Goal: Task Accomplishment & Management: Use online tool/utility

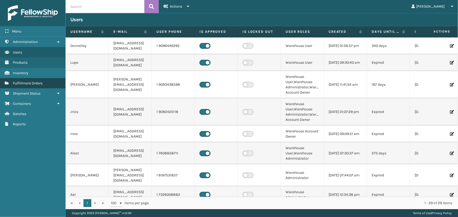
drag, startPoint x: 45, startPoint y: 84, endPoint x: 61, endPoint y: 82, distance: 15.7
click at [46, 84] on link "Fulfillment Orders" at bounding box center [32, 83] width 65 height 10
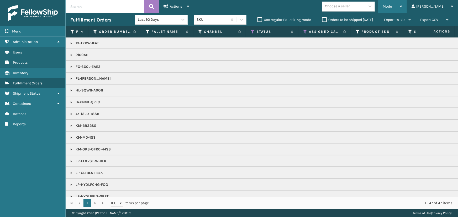
click at [392, 8] on span "Mode" at bounding box center [386, 6] width 9 height 4
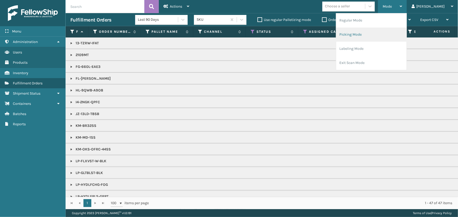
click at [376, 29] on li "Picking Mode" at bounding box center [371, 35] width 70 height 14
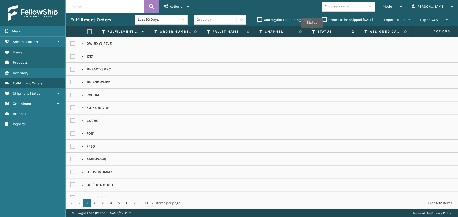
click at [312, 31] on icon at bounding box center [313, 31] width 4 height 5
click at [366, 29] on th "Assigned Carrier Service" at bounding box center [385, 31] width 52 height 11
click at [366, 30] on icon at bounding box center [366, 31] width 4 height 5
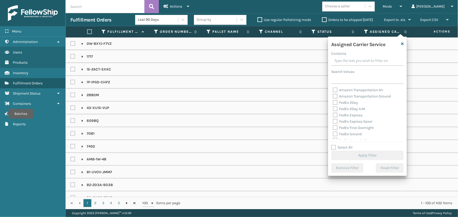
click at [345, 103] on label "FedEx 2Day" at bounding box center [345, 102] width 25 height 4
click at [333, 103] on input "FedEx 2Day" at bounding box center [333, 101] width 0 height 3
checkbox input "true"
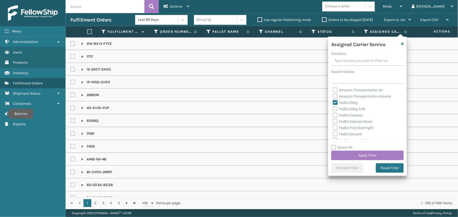
drag, startPoint x: 346, startPoint y: 108, endPoint x: 346, endPoint y: 113, distance: 4.5
click at [346, 109] on label "FedEx 2Day A.M." at bounding box center [349, 109] width 33 height 4
click at [333, 109] on input "FedEx 2Day A.M." at bounding box center [333, 107] width 0 height 3
checkbox input "true"
click at [347, 117] on label "FedEx Express" at bounding box center [348, 115] width 30 height 4
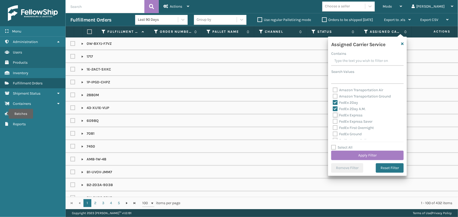
click at [333, 116] on input "FedEx Express" at bounding box center [333, 113] width 0 height 3
checkbox input "true"
click at [348, 122] on label "FedEx Express Saver" at bounding box center [353, 121] width 40 height 4
click at [333, 122] on input "FedEx Express Saver" at bounding box center [333, 120] width 0 height 3
checkbox input "true"
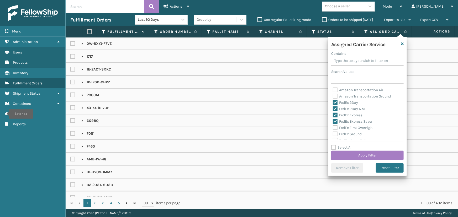
click at [347, 127] on label "FedEx First Overnight" at bounding box center [353, 128] width 41 height 4
click at [333, 127] on input "FedEx First Overnight" at bounding box center [333, 126] width 0 height 3
checkbox input "true"
click at [347, 133] on label "FedEx Ground" at bounding box center [347, 134] width 29 height 4
click at [333, 133] on input "FedEx Ground" at bounding box center [333, 132] width 0 height 3
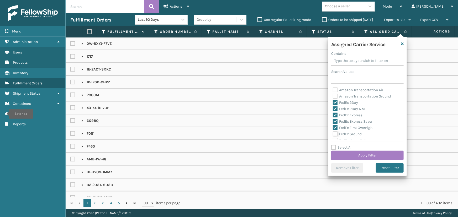
checkbox input "true"
click at [343, 118] on label "FedEx Home Delivery" at bounding box center [353, 117] width 40 height 4
click at [333, 117] on input "FedEx Home Delivery" at bounding box center [333, 115] width 0 height 3
checkbox input "true"
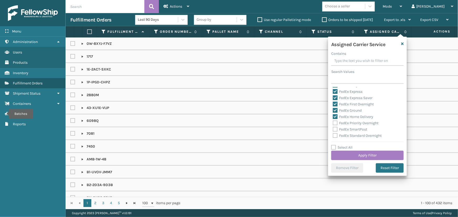
click at [343, 123] on label "FedEx Priority Overnight" at bounding box center [356, 123] width 46 height 4
click at [333, 123] on input "FedEx Priority Overnight" at bounding box center [333, 121] width 0 height 3
checkbox input "true"
click at [343, 129] on label "FedEx SmartPost" at bounding box center [350, 129] width 34 height 4
click at [333, 129] on input "FedEx SmartPost" at bounding box center [333, 127] width 0 height 3
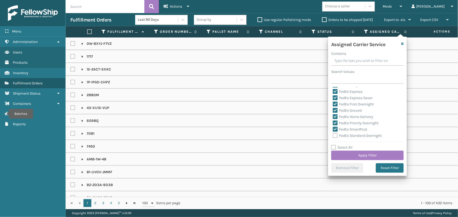
checkbox input "true"
click at [347, 135] on label "FedEx Standard Overnight" at bounding box center [357, 136] width 49 height 4
click at [333, 135] on input "FedEx Standard Overnight" at bounding box center [333, 134] width 0 height 3
checkbox input "true"
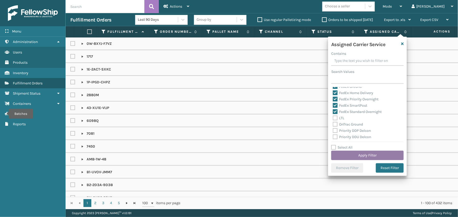
click at [359, 154] on button "Apply Filter" at bounding box center [367, 155] width 72 height 9
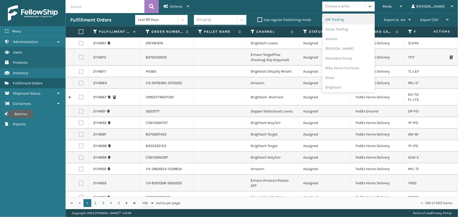
click at [350, 6] on div "Choose a seller" at bounding box center [337, 7] width 25 height 6
click at [355, 87] on div "Brightech" at bounding box center [348, 88] width 52 height 10
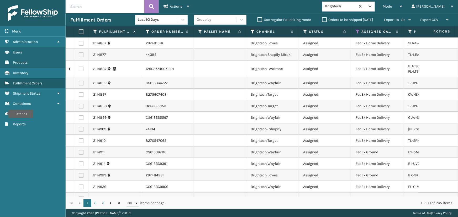
click at [81, 33] on label at bounding box center [80, 31] width 3 height 5
click at [79, 33] on input "checkbox" at bounding box center [79, 31] width 0 height 3
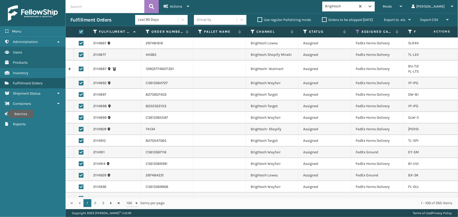
checkbox input "true"
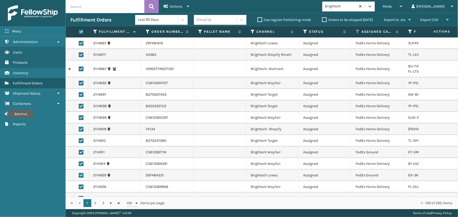
checkbox input "true"
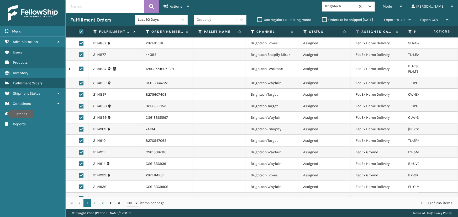
checkbox input "true"
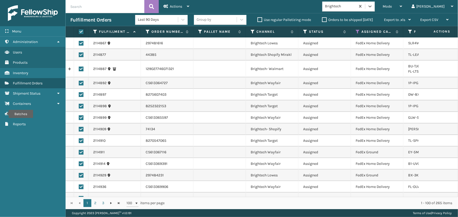
checkbox input "true"
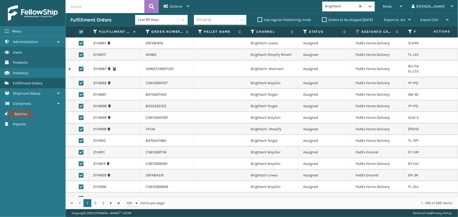
checkbox input "true"
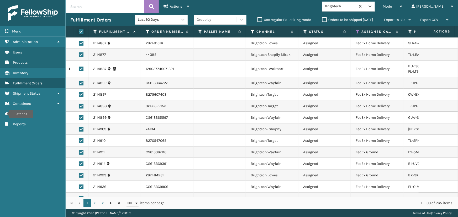
checkbox input "true"
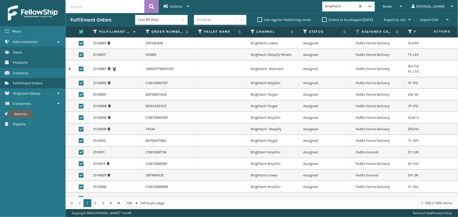
checkbox input "true"
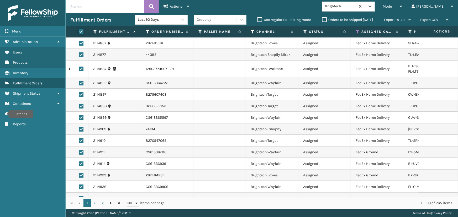
checkbox input "true"
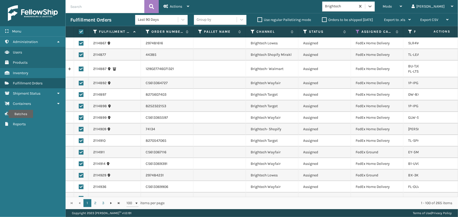
checkbox input "true"
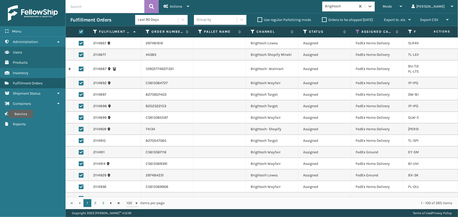
checkbox input "true"
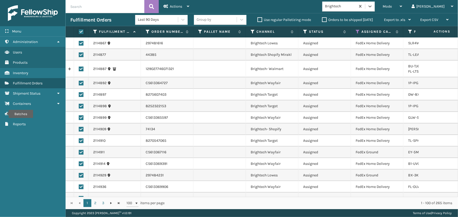
checkbox input "true"
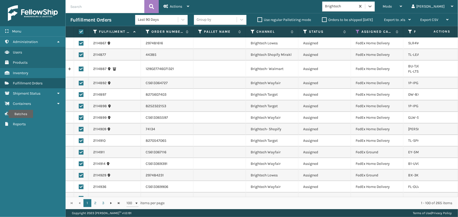
checkbox input "true"
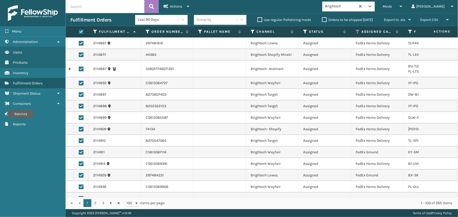
checkbox input "true"
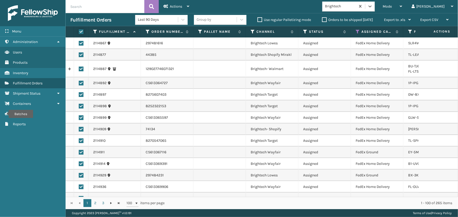
checkbox input "true"
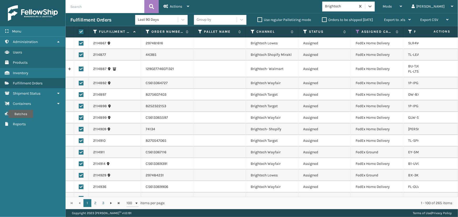
checkbox input "true"
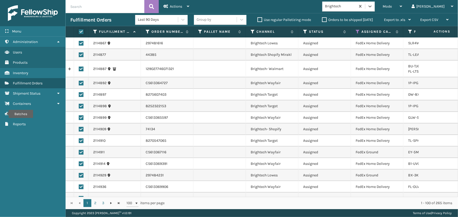
checkbox input "true"
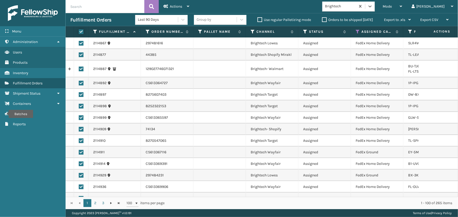
checkbox input "true"
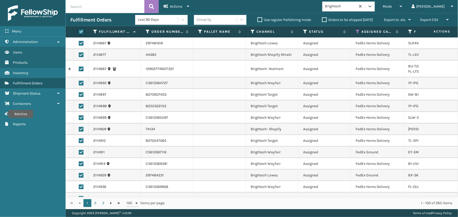
checkbox input "true"
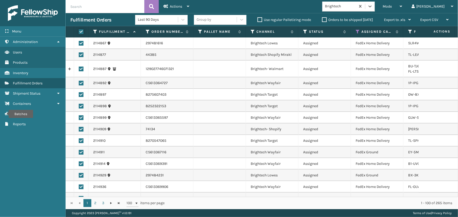
checkbox input "true"
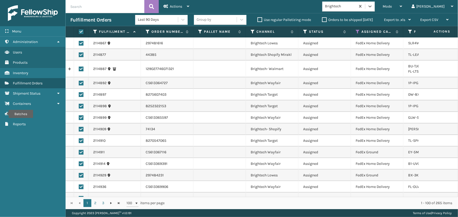
checkbox input "true"
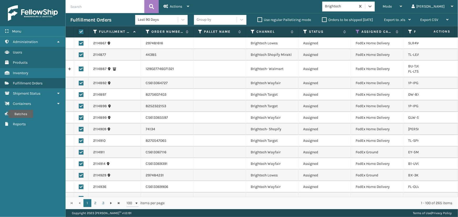
checkbox input "true"
click at [183, 9] on div "Actions" at bounding box center [176, 6] width 26 height 13
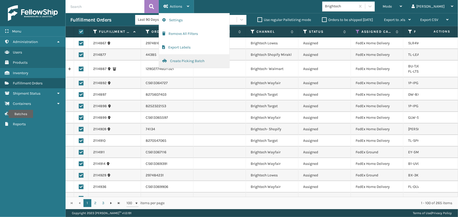
click at [171, 60] on button "Create Picking Batch" at bounding box center [194, 61] width 70 height 14
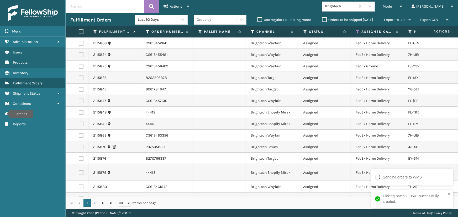
click at [81, 30] on label at bounding box center [80, 31] width 3 height 5
click at [79, 30] on input "checkbox" at bounding box center [79, 31] width 0 height 3
checkbox input "true"
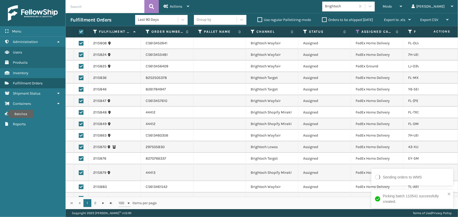
checkbox input "true"
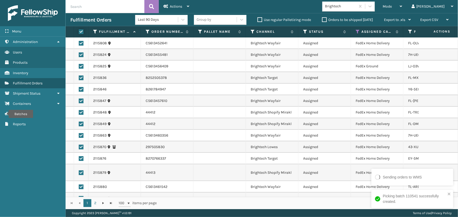
checkbox input "true"
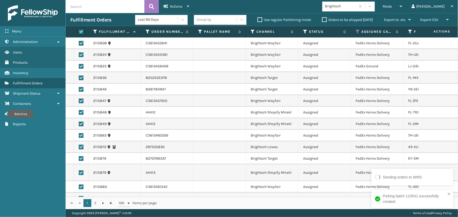
checkbox input "true"
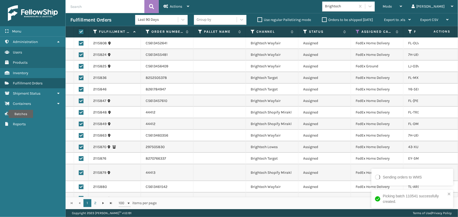
checkbox input "true"
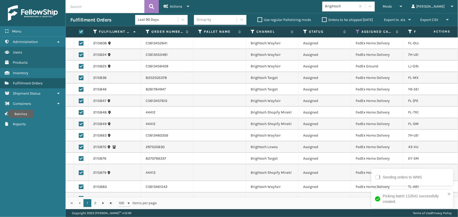
checkbox input "true"
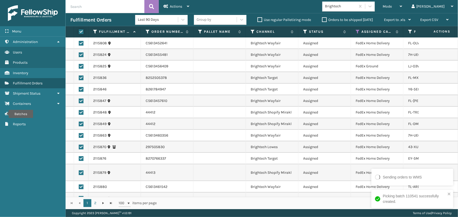
checkbox input "true"
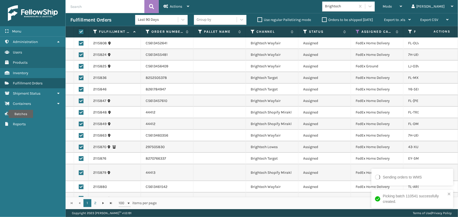
checkbox input "true"
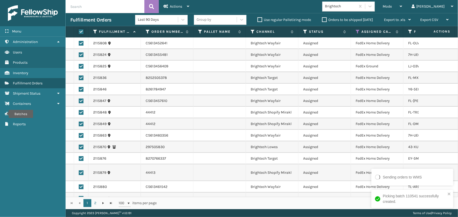
checkbox input "true"
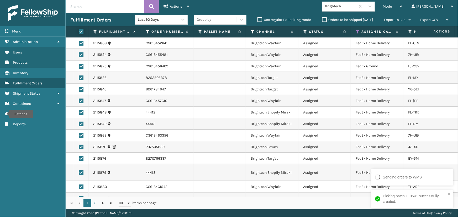
checkbox input "true"
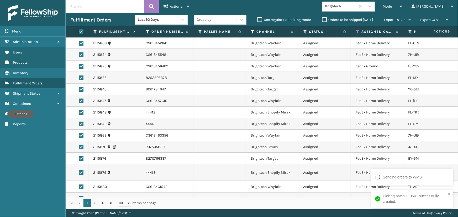
checkbox input "true"
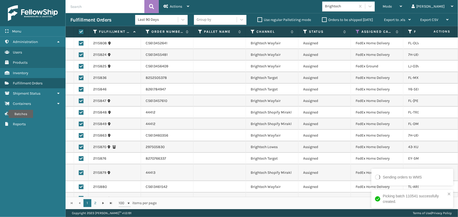
checkbox input "true"
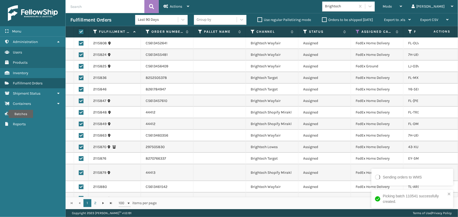
checkbox input "true"
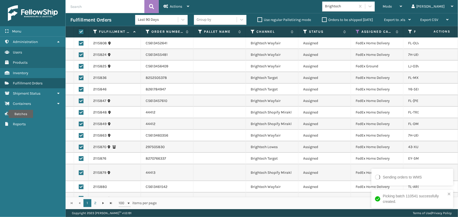
checkbox input "true"
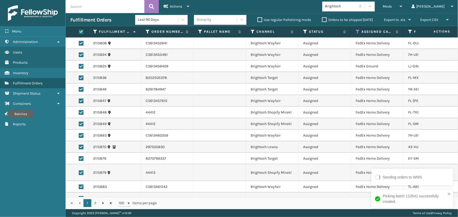
checkbox input "true"
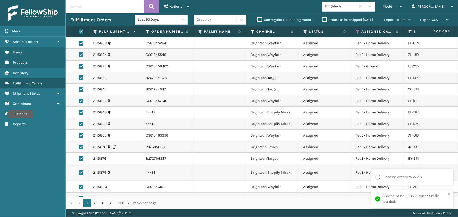
checkbox input "true"
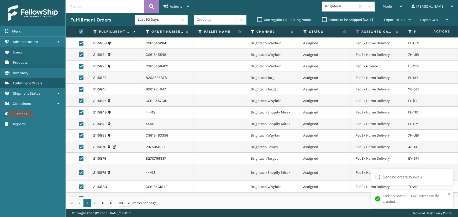
checkbox input "true"
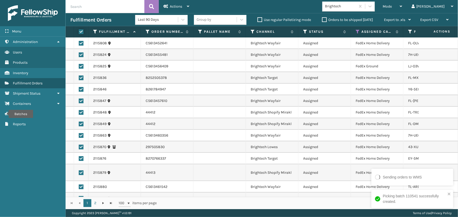
checkbox input "true"
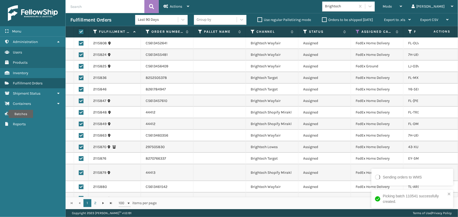
checkbox input "true"
click at [182, 7] on div "Actions" at bounding box center [176, 6] width 26 height 13
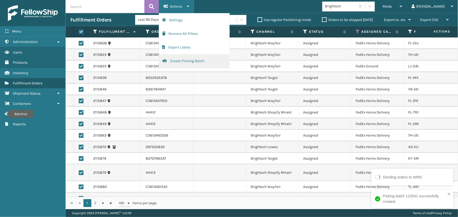
click at [184, 60] on button "Create Picking Batch" at bounding box center [194, 61] width 70 height 14
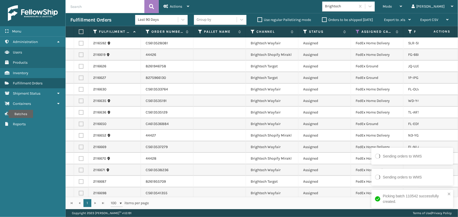
click at [81, 30] on label at bounding box center [80, 31] width 3 height 5
click at [79, 30] on input "checkbox" at bounding box center [79, 31] width 0 height 3
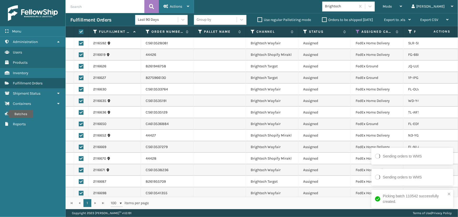
click at [183, 6] on div "Actions" at bounding box center [176, 6] width 26 height 13
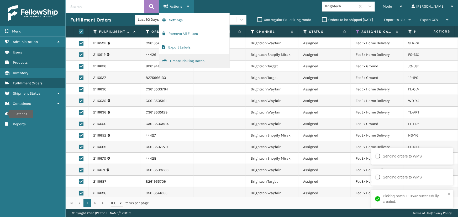
click at [189, 62] on button "Create Picking Batch" at bounding box center [194, 61] width 70 height 14
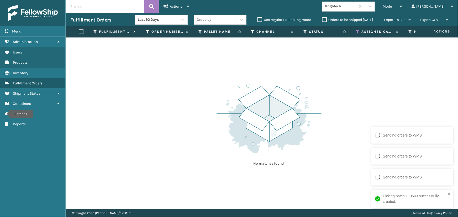
click at [358, 13] on div "Mode Regular Mode Picking Mode Labeling Mode Exit Scan Mode Brightech [PERSON_N…" at bounding box center [326, 6] width 264 height 13
click at [355, 9] on div "Brightech" at bounding box center [338, 6] width 33 height 9
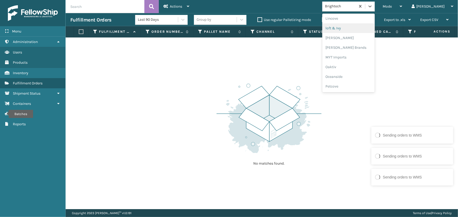
scroll to position [263, 0]
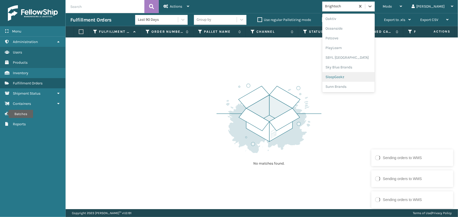
click at [347, 79] on div "SleepGeekz" at bounding box center [348, 77] width 52 height 10
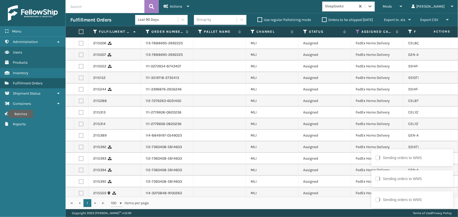
click at [82, 32] on label at bounding box center [80, 31] width 3 height 5
click at [79, 32] on input "checkbox" at bounding box center [79, 31] width 0 height 3
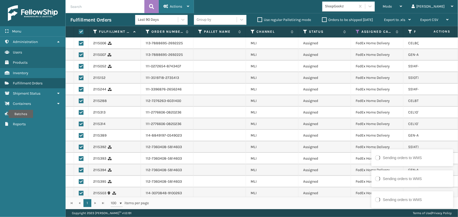
click at [179, 5] on span "Actions" at bounding box center [176, 6] width 12 height 4
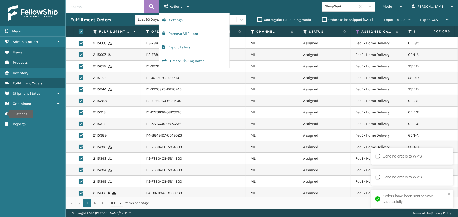
click at [223, 114] on td at bounding box center [219, 113] width 52 height 12
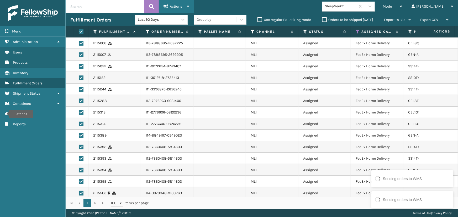
click at [170, 2] on div "Actions" at bounding box center [176, 6] width 26 height 13
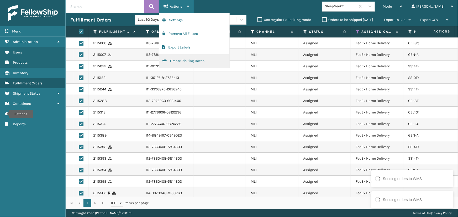
click at [180, 59] on button "Create Picking Batch" at bounding box center [194, 61] width 70 height 14
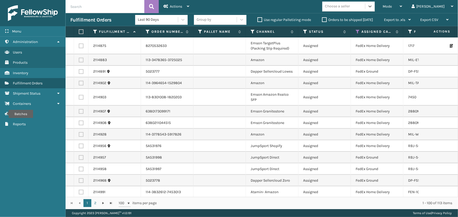
click at [359, 10] on div "Choose a seller" at bounding box center [343, 6] width 43 height 9
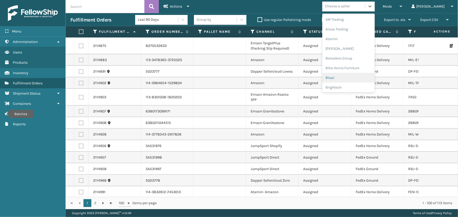
scroll to position [47, 0]
click at [354, 67] on div "Dapper Supply" at bounding box center [348, 69] width 52 height 10
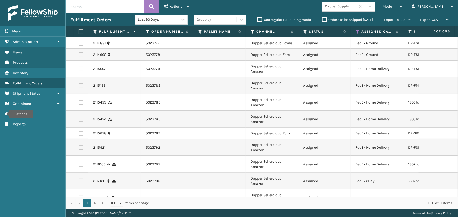
click at [80, 31] on label at bounding box center [80, 31] width 3 height 5
click at [79, 31] on input "checkbox" at bounding box center [79, 31] width 0 height 3
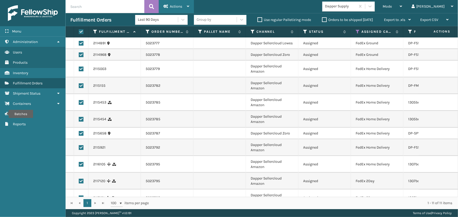
click at [180, 4] on div "Actions" at bounding box center [176, 6] width 26 height 13
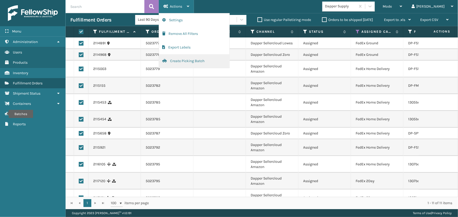
click at [186, 60] on button "Create Picking Batch" at bounding box center [194, 61] width 70 height 14
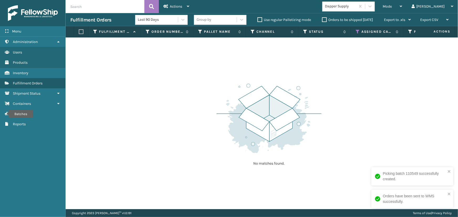
click at [347, 11] on div "Dapper Supply" at bounding box center [348, 7] width 52 height 10
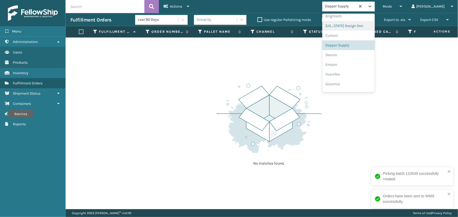
scroll to position [80, 0]
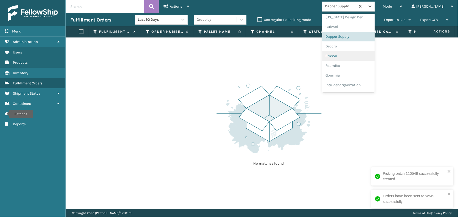
click at [349, 58] on div "Emson" at bounding box center [348, 56] width 52 height 10
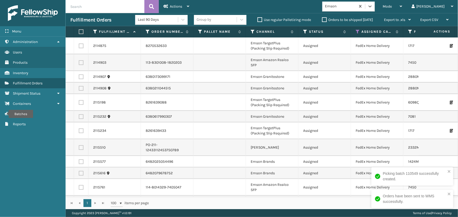
click at [80, 29] on label at bounding box center [80, 31] width 3 height 5
click at [79, 30] on input "checkbox" at bounding box center [79, 31] width 0 height 3
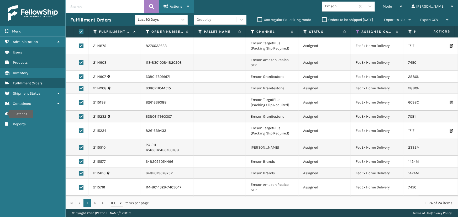
click at [177, 6] on span "Actions" at bounding box center [176, 6] width 12 height 4
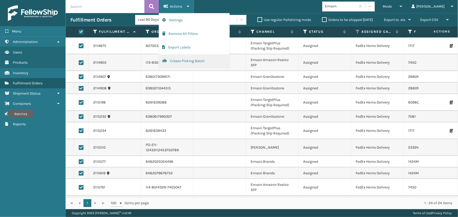
click at [196, 63] on button "Create Picking Batch" at bounding box center [194, 61] width 70 height 14
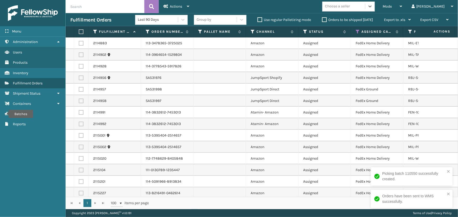
click at [356, 10] on div "Choose a seller" at bounding box center [343, 6] width 43 height 9
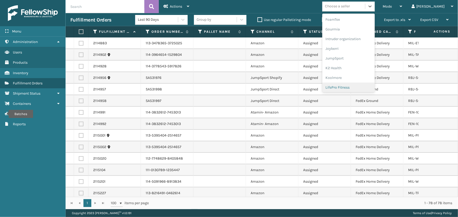
scroll to position [166, 0]
click at [351, 20] on div "JumpSport" at bounding box center [348, 19] width 52 height 10
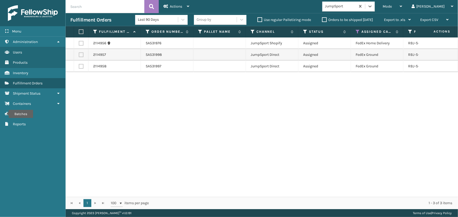
click at [82, 30] on label at bounding box center [80, 31] width 3 height 5
click at [79, 30] on input "checkbox" at bounding box center [79, 31] width 0 height 3
click at [183, 5] on div "Actions" at bounding box center [176, 6] width 26 height 13
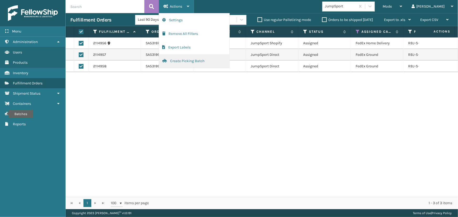
click at [190, 61] on button "Create Picking Batch" at bounding box center [194, 61] width 70 height 14
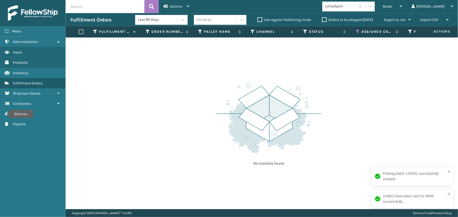
drag, startPoint x: 367, startPoint y: 6, endPoint x: 367, endPoint y: 12, distance: 6.0
click at [356, 7] on div "JumpSport" at bounding box center [340, 7] width 31 height 6
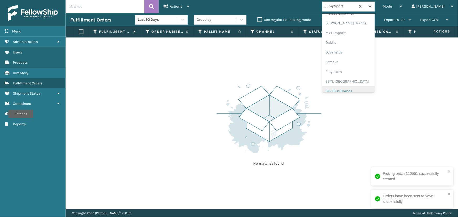
scroll to position [215, 0]
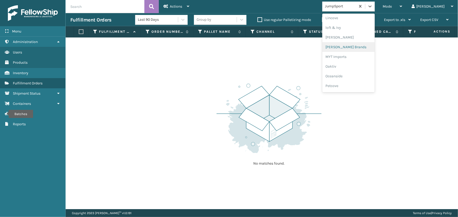
click at [355, 46] on div "[PERSON_NAME] Brands" at bounding box center [348, 47] width 52 height 10
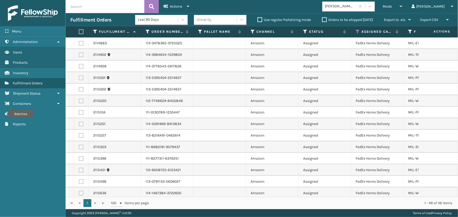
click at [82, 33] on label at bounding box center [80, 31] width 3 height 5
click at [79, 33] on input "checkbox" at bounding box center [79, 31] width 0 height 3
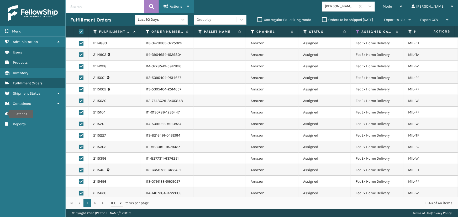
click at [173, 6] on span "Actions" at bounding box center [176, 6] width 12 height 4
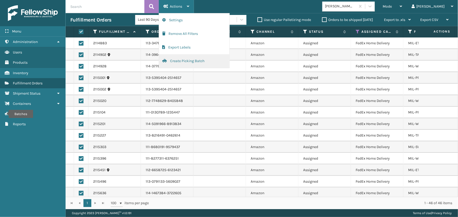
click at [196, 62] on button "Create Picking Batch" at bounding box center [194, 61] width 70 height 14
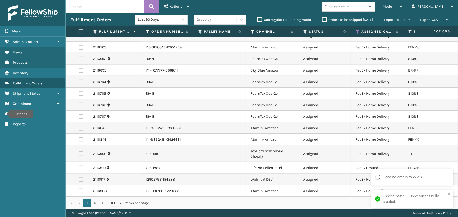
scroll to position [199, 0]
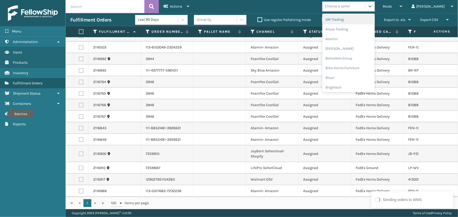
click at [360, 10] on div "Choose a seller" at bounding box center [343, 6] width 43 height 9
click at [353, 41] on div "Atamin" at bounding box center [348, 39] width 52 height 10
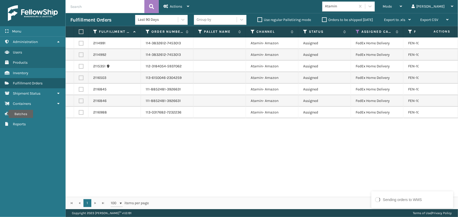
click at [81, 32] on label at bounding box center [80, 31] width 3 height 5
click at [79, 32] on input "checkbox" at bounding box center [79, 31] width 0 height 3
drag, startPoint x: 168, startPoint y: 4, endPoint x: 175, endPoint y: 23, distance: 20.8
click at [168, 4] on div "Actions" at bounding box center [176, 6] width 26 height 13
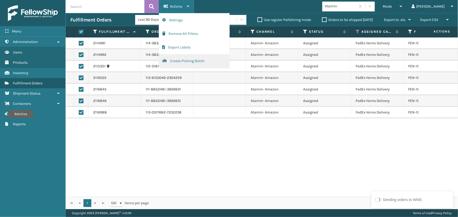
click at [180, 62] on button "Create Picking Batch" at bounding box center [194, 61] width 70 height 14
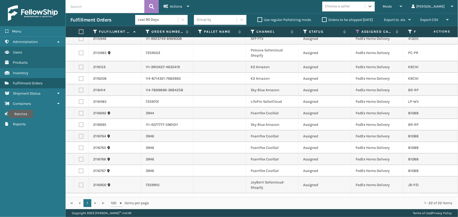
scroll to position [119, 0]
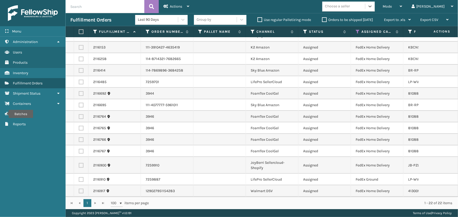
click at [350, 8] on div "Choose a seller" at bounding box center [337, 7] width 25 height 6
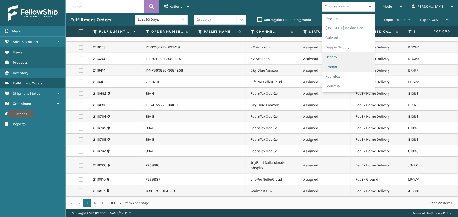
scroll to position [71, 0]
click at [358, 75] on div "FoamTex" at bounding box center [348, 75] width 52 height 10
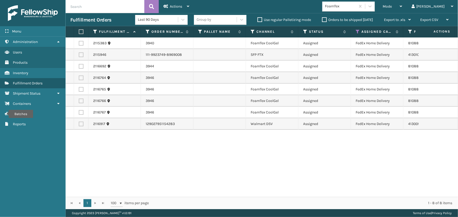
click at [79, 36] on th at bounding box center [81, 31] width 14 height 11
click at [80, 31] on label at bounding box center [80, 31] width 3 height 5
click at [79, 31] on input "checkbox" at bounding box center [79, 31] width 0 height 3
click at [169, 5] on div "Actions" at bounding box center [176, 6] width 26 height 13
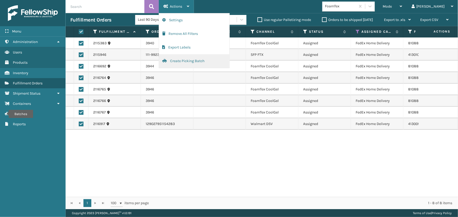
click at [183, 58] on button "Create Picking Batch" at bounding box center [194, 61] width 70 height 14
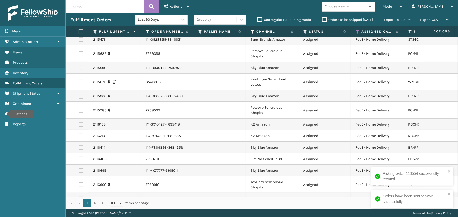
scroll to position [26, 0]
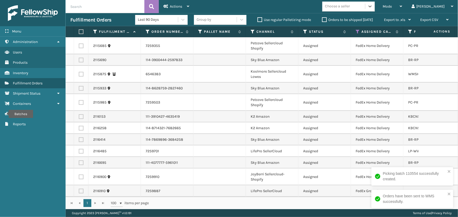
click at [355, 10] on div "Choose a seller" at bounding box center [343, 6] width 43 height 9
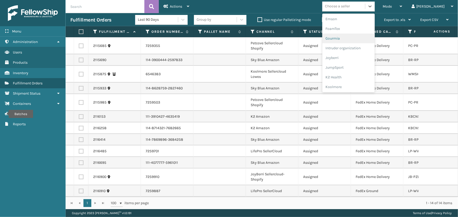
scroll to position [143, 0]
click at [355, 52] on div "K2 Health" at bounding box center [348, 51] width 52 height 10
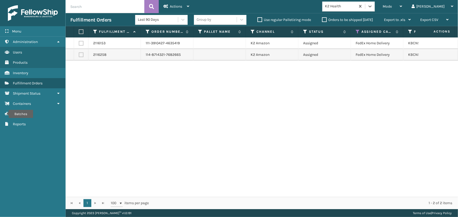
click at [81, 31] on label at bounding box center [80, 31] width 3 height 5
click at [79, 31] on input "checkbox" at bounding box center [79, 31] width 0 height 3
click at [178, 6] on span "Actions" at bounding box center [176, 6] width 12 height 4
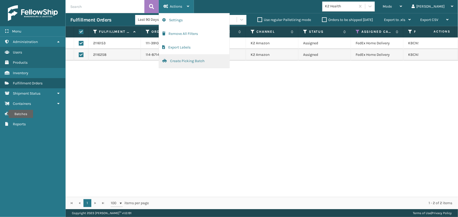
click at [179, 65] on button "Create Picking Batch" at bounding box center [194, 61] width 70 height 14
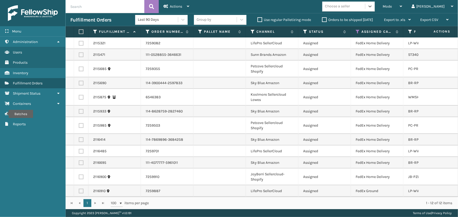
scroll to position [0, 0]
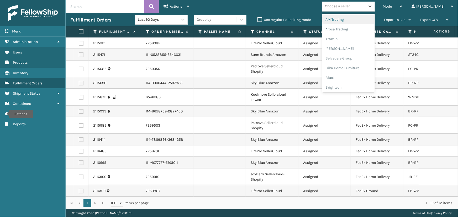
click at [350, 4] on div "Choose a seller" at bounding box center [337, 7] width 25 height 6
click at [354, 68] on div "Sky Blue Brands" at bounding box center [348, 67] width 52 height 10
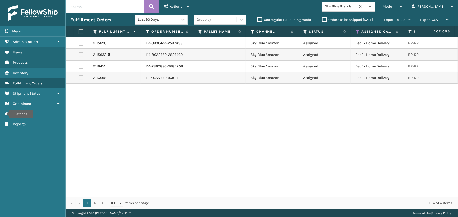
click at [82, 31] on label at bounding box center [80, 31] width 3 height 5
click at [79, 31] on input "checkbox" at bounding box center [79, 31] width 0 height 3
click at [176, 8] on div "Actions" at bounding box center [176, 6] width 26 height 13
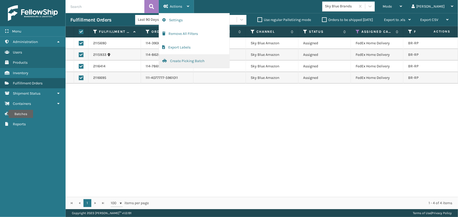
click at [197, 63] on button "Create Picking Batch" at bounding box center [194, 61] width 70 height 14
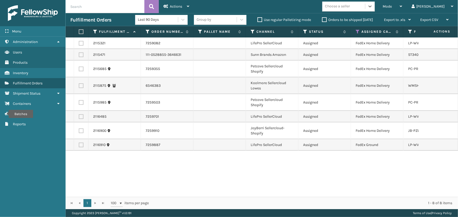
click at [365, 9] on div "Choose a seller" at bounding box center [343, 6] width 43 height 9
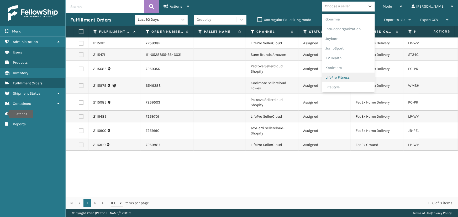
scroll to position [143, 0]
click at [359, 62] on div "Koolmore" at bounding box center [348, 61] width 52 height 10
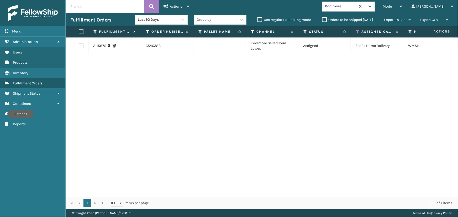
click at [81, 30] on label at bounding box center [80, 31] width 3 height 5
click at [79, 30] on input "checkbox" at bounding box center [79, 31] width 0 height 3
click at [180, 3] on div "Actions" at bounding box center [176, 6] width 26 height 13
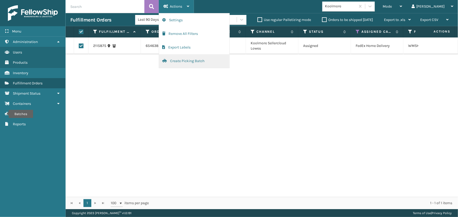
click at [196, 60] on button "Create Picking Batch" at bounding box center [194, 61] width 70 height 14
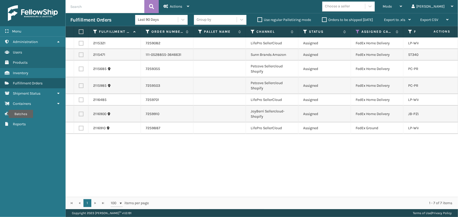
click at [81, 32] on label at bounding box center [80, 31] width 3 height 5
click at [79, 32] on input "checkbox" at bounding box center [79, 31] width 0 height 3
click at [171, 5] on span "Actions" at bounding box center [176, 6] width 12 height 4
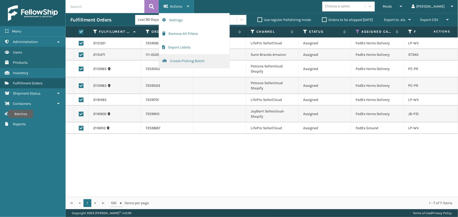
click at [183, 62] on button "Create Picking Batch" at bounding box center [194, 61] width 70 height 14
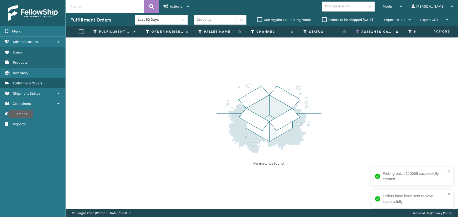
click at [358, 31] on icon at bounding box center [357, 31] width 4 height 5
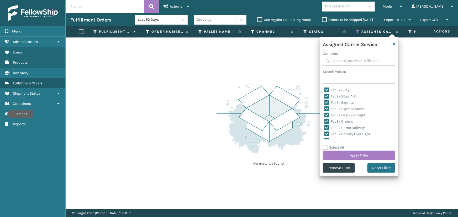
click at [335, 148] on label "Select All" at bounding box center [333, 147] width 21 height 4
click at [335, 145] on input "Select All" at bounding box center [362, 145] width 79 height 1
click at [327, 118] on label "LTL" at bounding box center [330, 118] width 12 height 4
click at [325, 118] on input "LTL" at bounding box center [324, 116] width 0 height 3
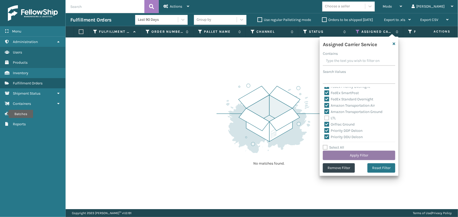
click at [360, 156] on button "Apply Filter" at bounding box center [359, 155] width 72 height 9
